Goal: Register for event/course

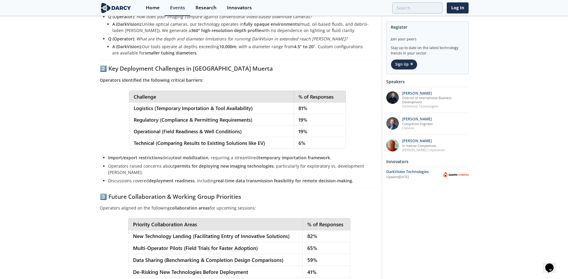
scroll to position [628, 0]
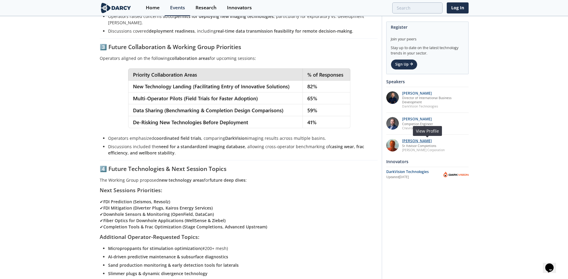
click at [411, 142] on p "[PERSON_NAME]" at bounding box center [423, 141] width 42 height 4
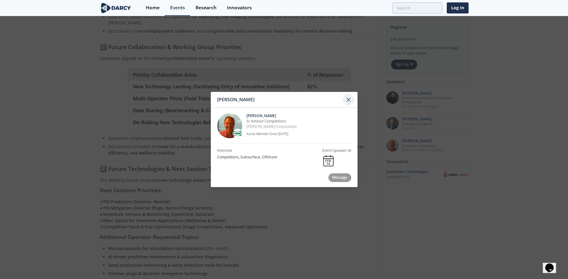
click at [351, 101] on icon at bounding box center [348, 99] width 7 height 7
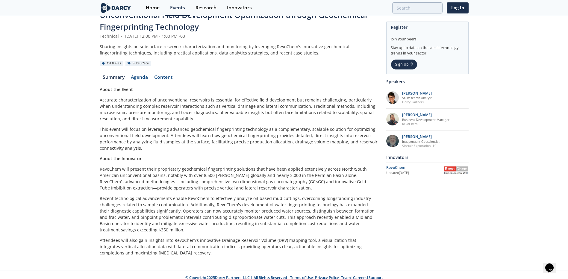
scroll to position [41, 0]
